Goal: Transaction & Acquisition: Purchase product/service

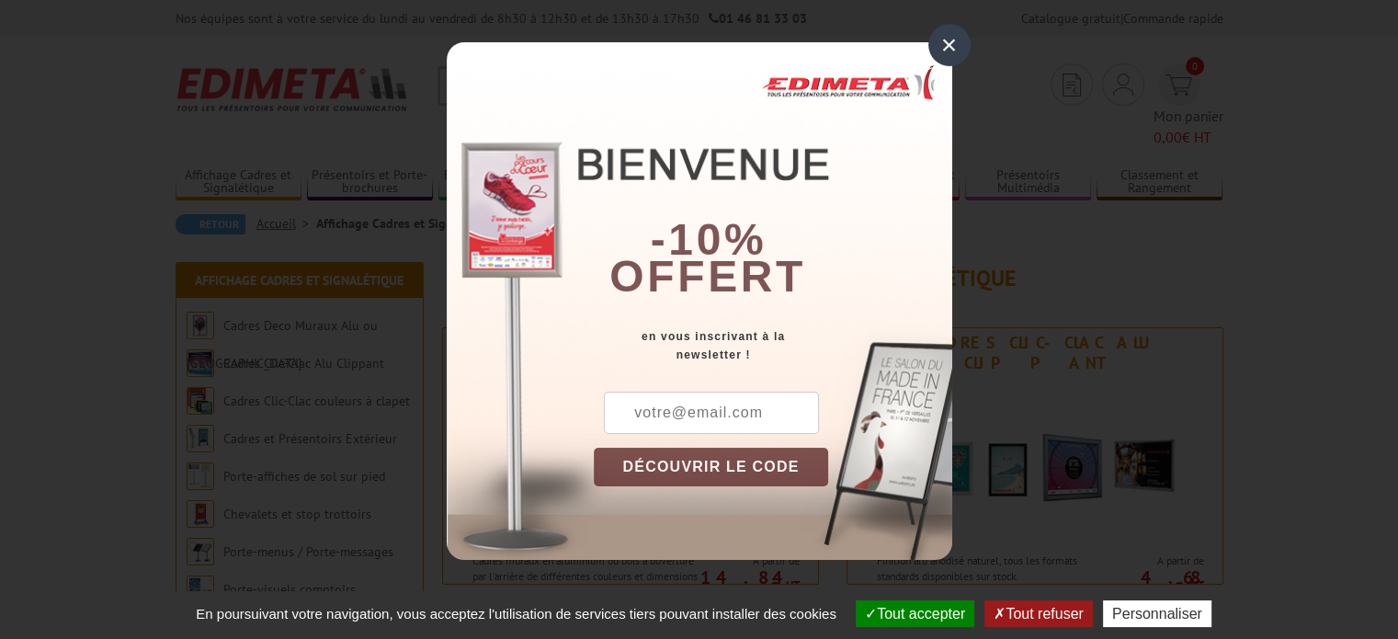
click at [947, 35] on div "×" at bounding box center [949, 45] width 42 height 42
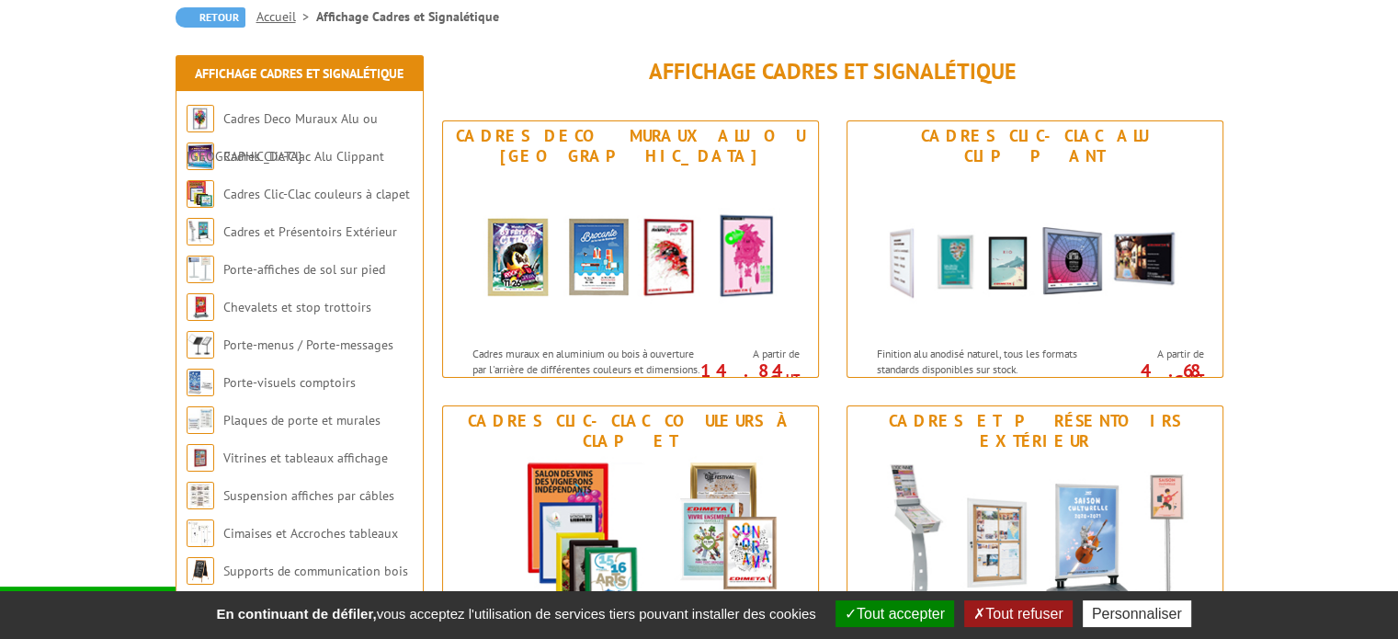
scroll to position [199, 0]
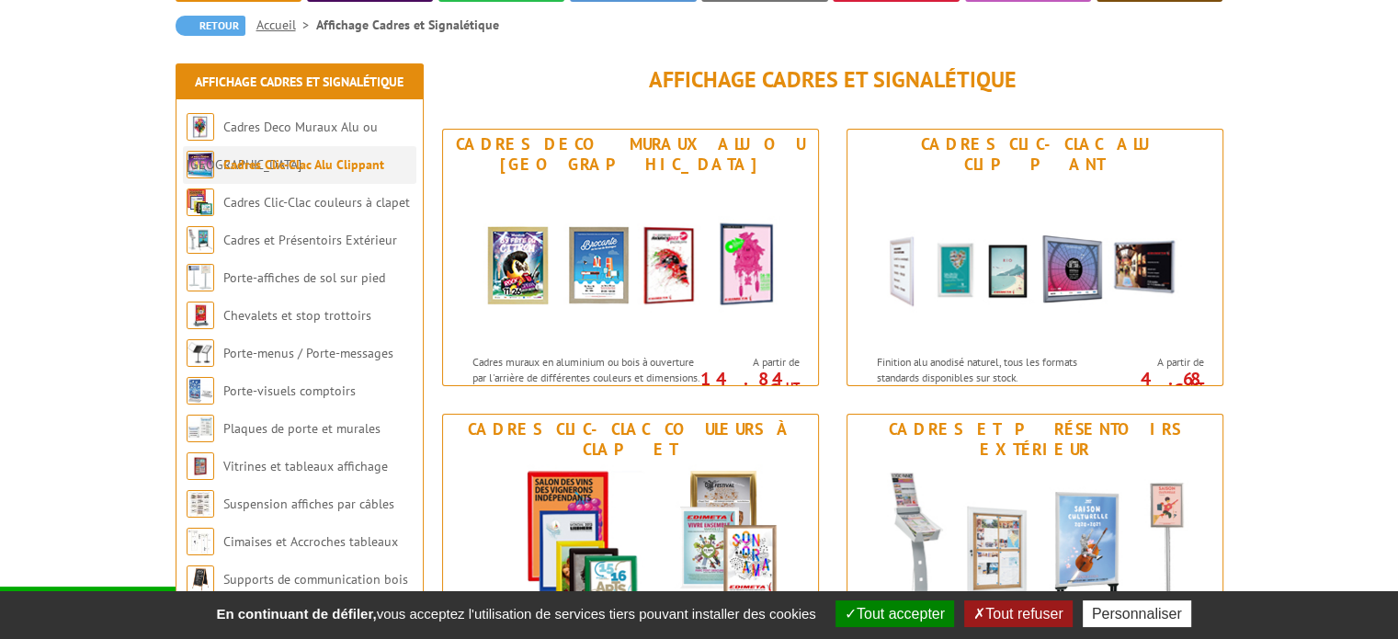
click at [323, 150] on li "Cadres Clic-Clac Alu Clippant" at bounding box center [299, 165] width 233 height 38
click at [316, 156] on link "Cadres Clic-Clac Alu Clippant" at bounding box center [303, 164] width 161 height 17
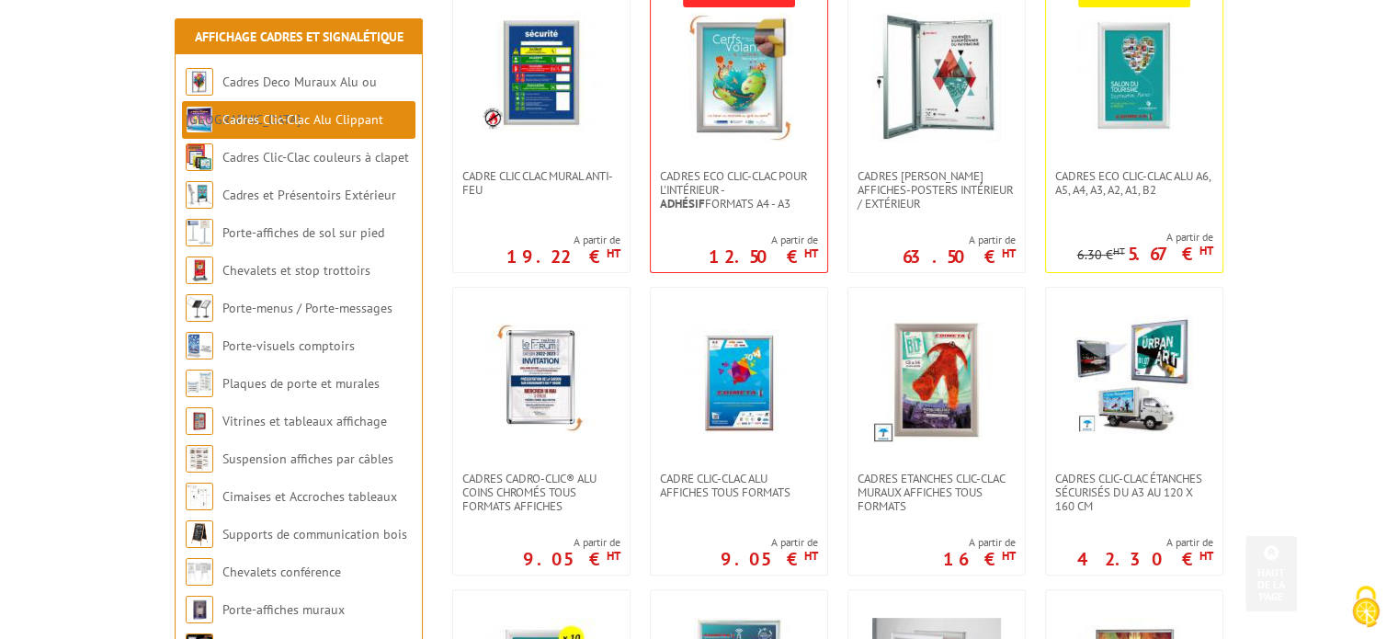
scroll to position [442, 0]
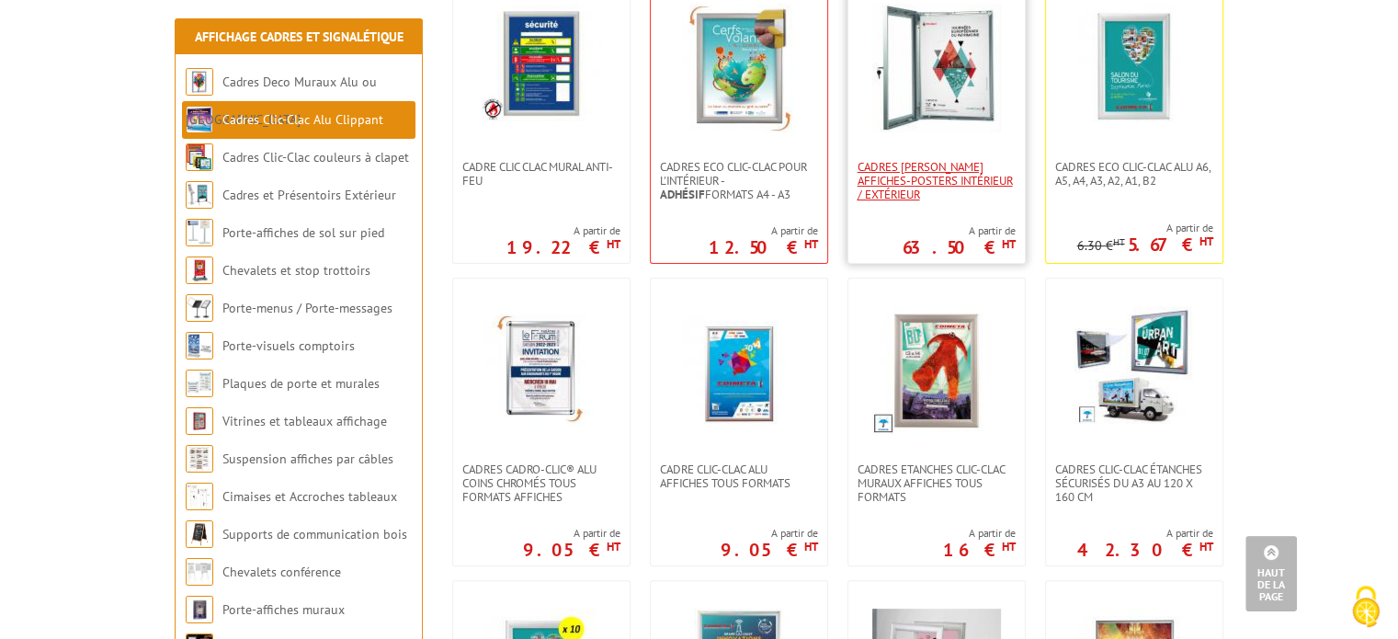
click at [922, 176] on span "Cadres [PERSON_NAME] affiches-posters intérieur / extérieur" at bounding box center [936, 180] width 158 height 41
